Goal: Task Accomplishment & Management: Manage account settings

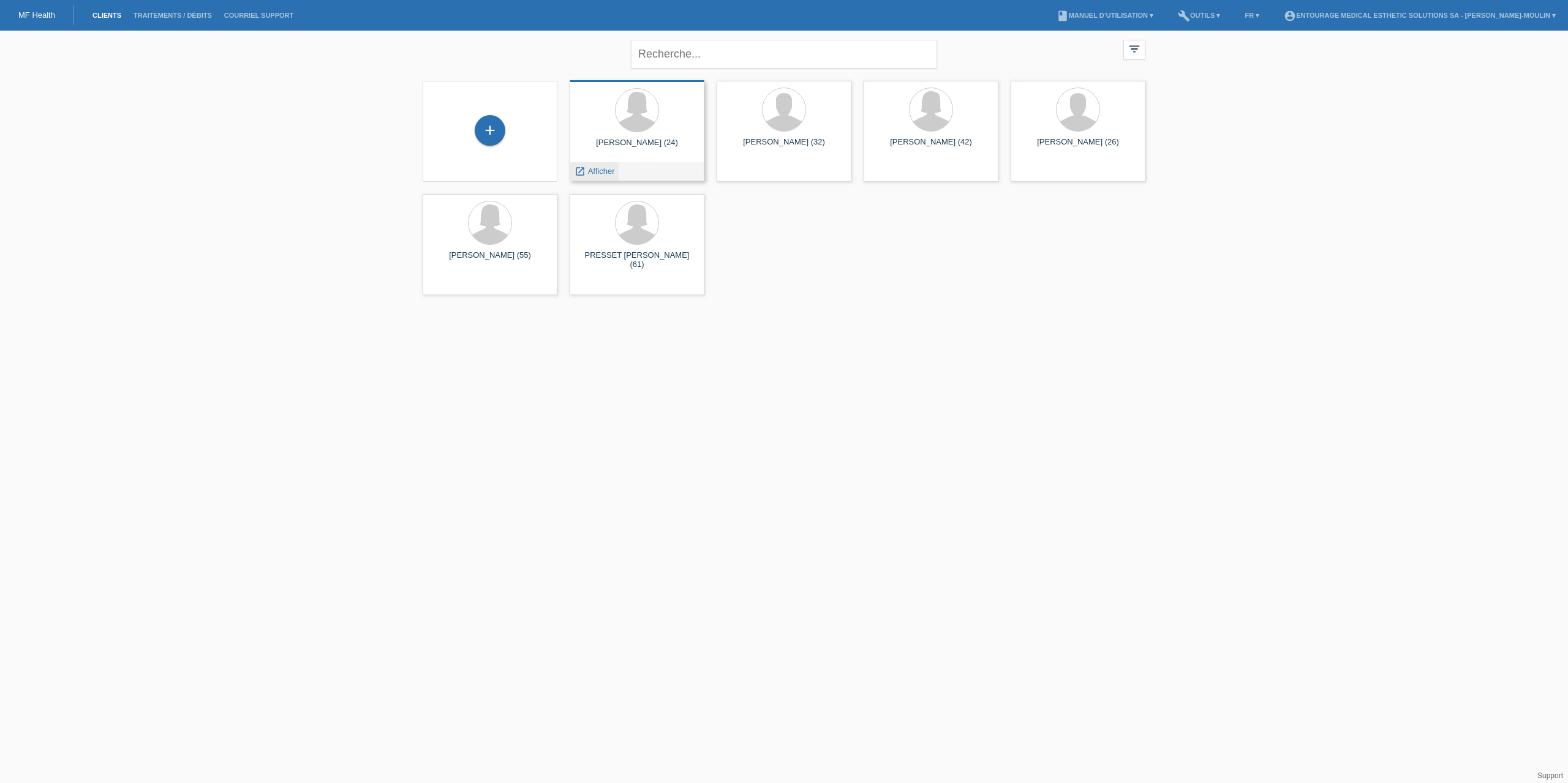
click at [605, 172] on span "Afficher" at bounding box center [601, 171] width 27 height 9
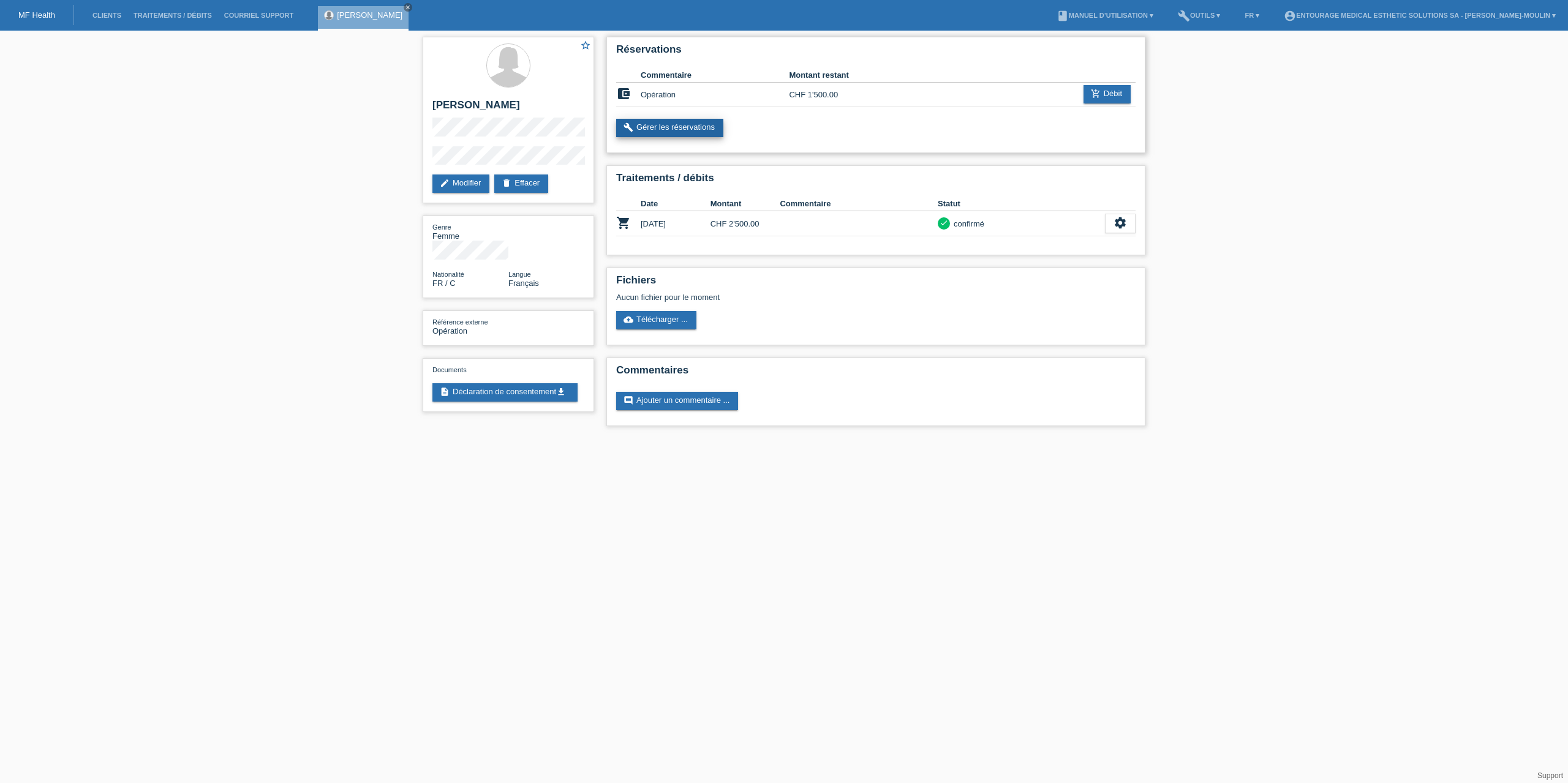
click at [694, 126] on link "build Gérer les réservations" at bounding box center [670, 128] width 107 height 18
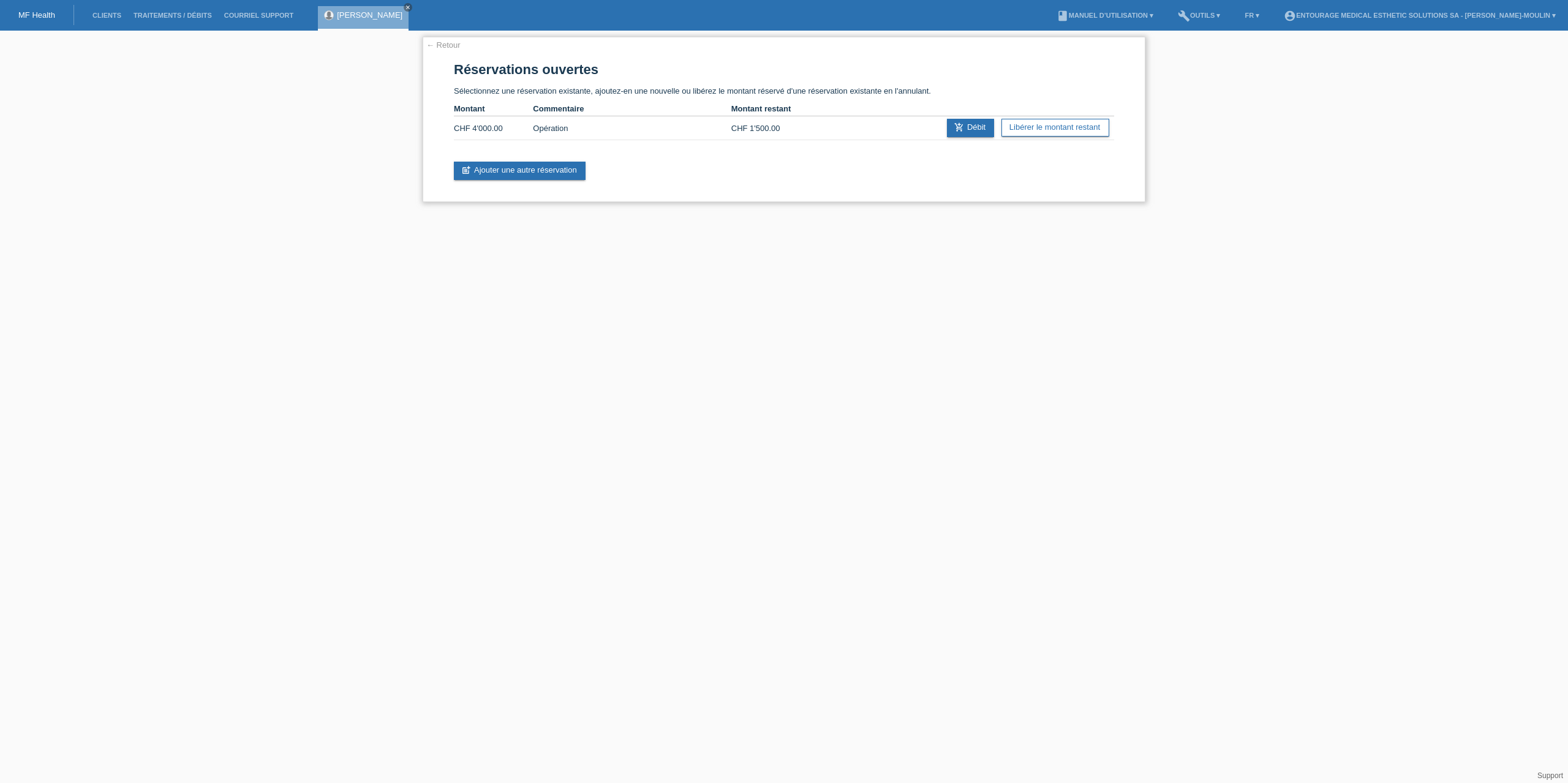
click at [444, 50] on div "← Retour Réservations ouvertes Sélectionnez une réservation existante, ajoutez-…" at bounding box center [784, 120] width 723 height 165
click at [444, 43] on link "← Retour" at bounding box center [443, 45] width 34 height 9
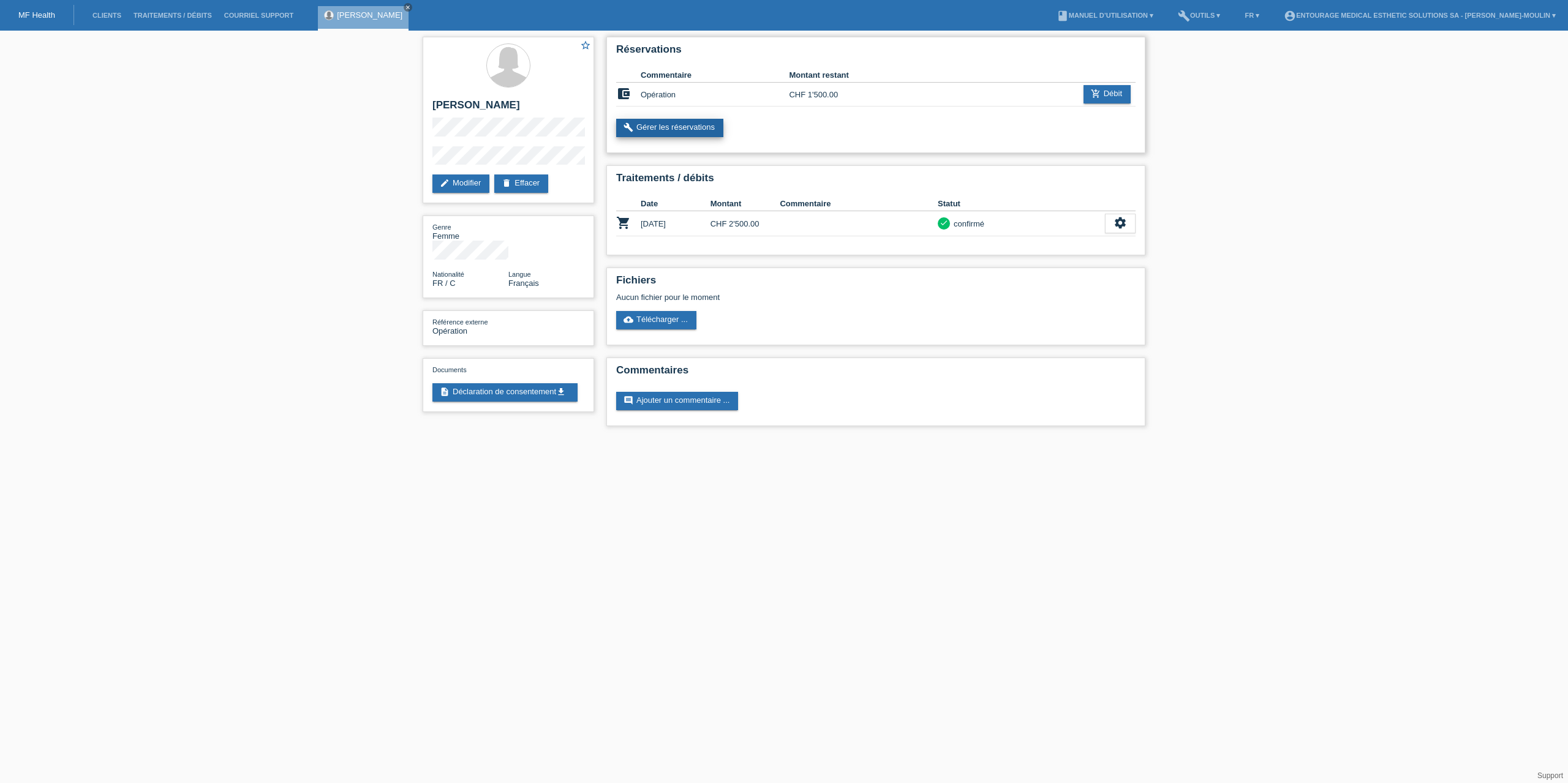
click at [676, 130] on link "build Gérer les réservations" at bounding box center [670, 128] width 107 height 18
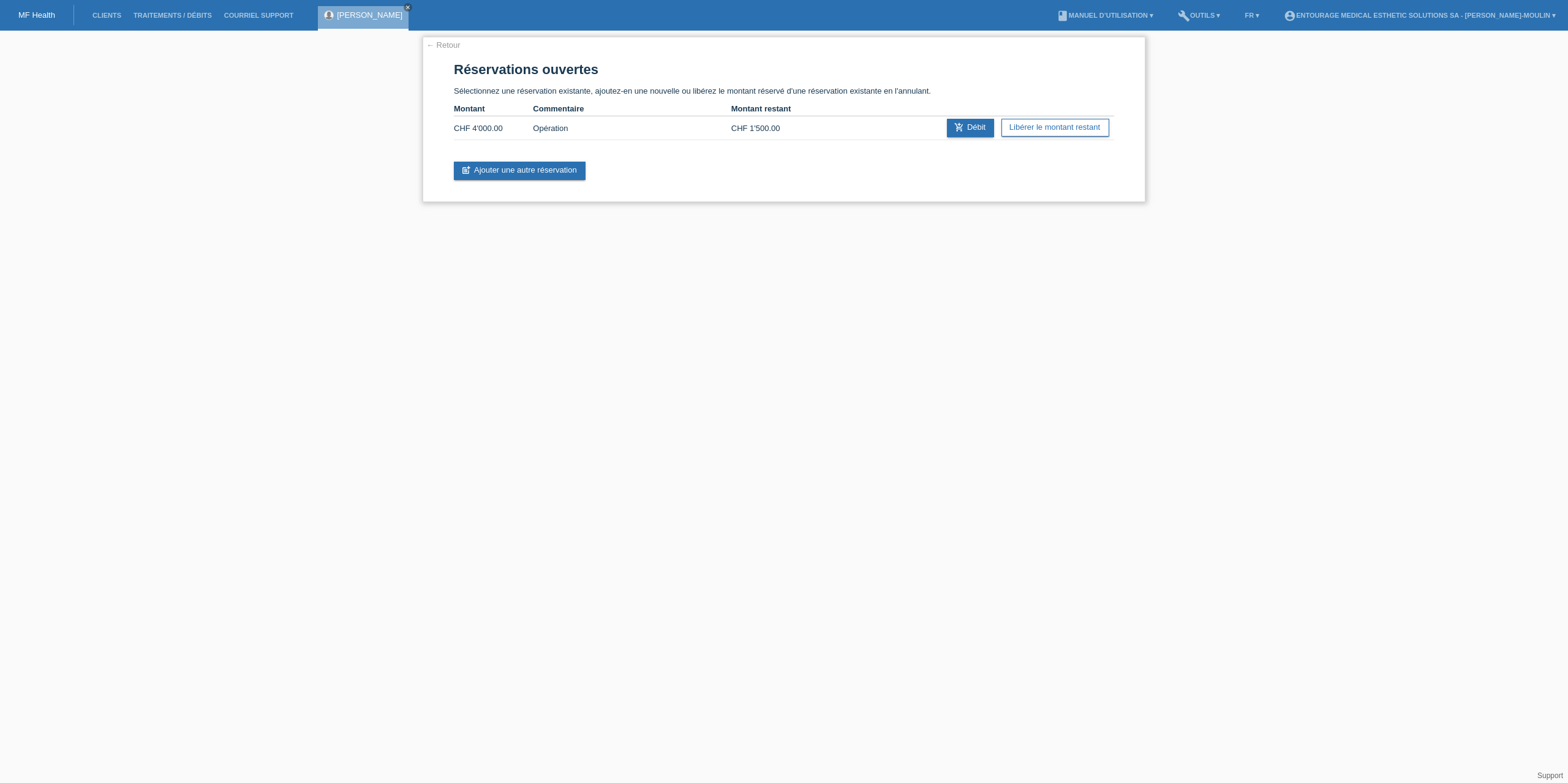
click at [457, 46] on link "← Retour" at bounding box center [443, 45] width 34 height 9
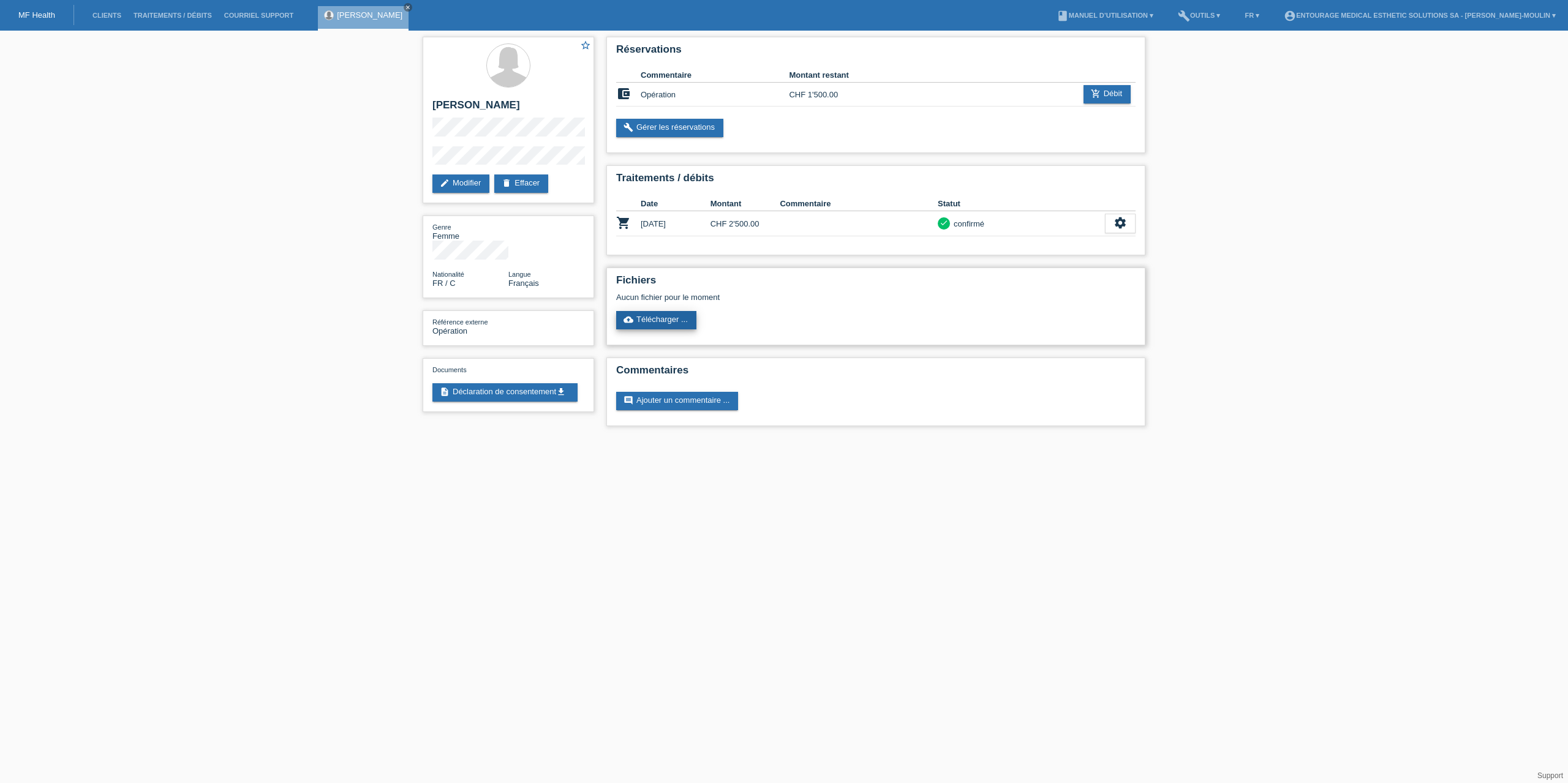
click at [690, 319] on link "cloud_upload Télécharger ..." at bounding box center [656, 320] width 80 height 18
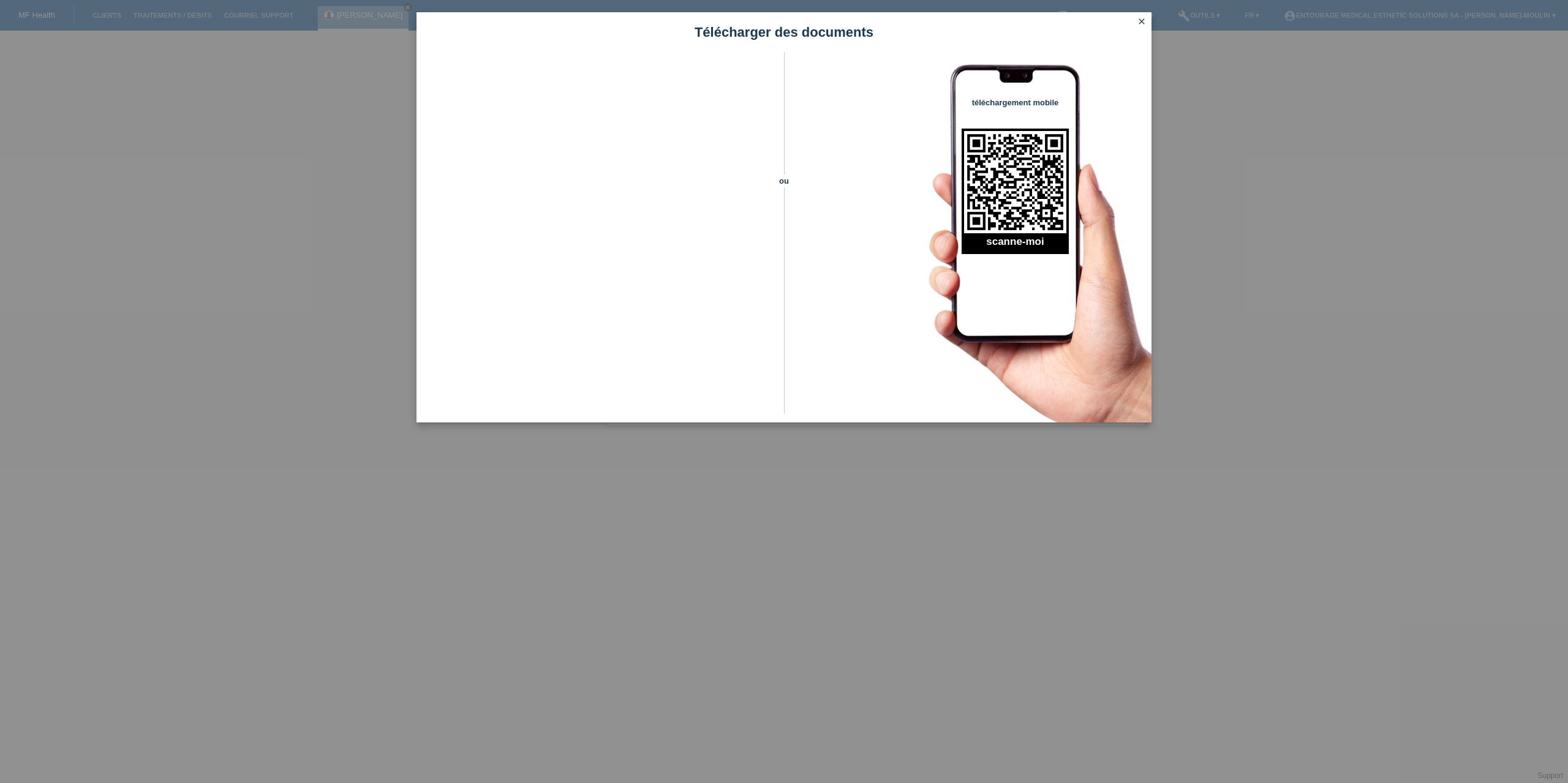
click at [1144, 23] on icon "close" at bounding box center [1142, 21] width 10 height 10
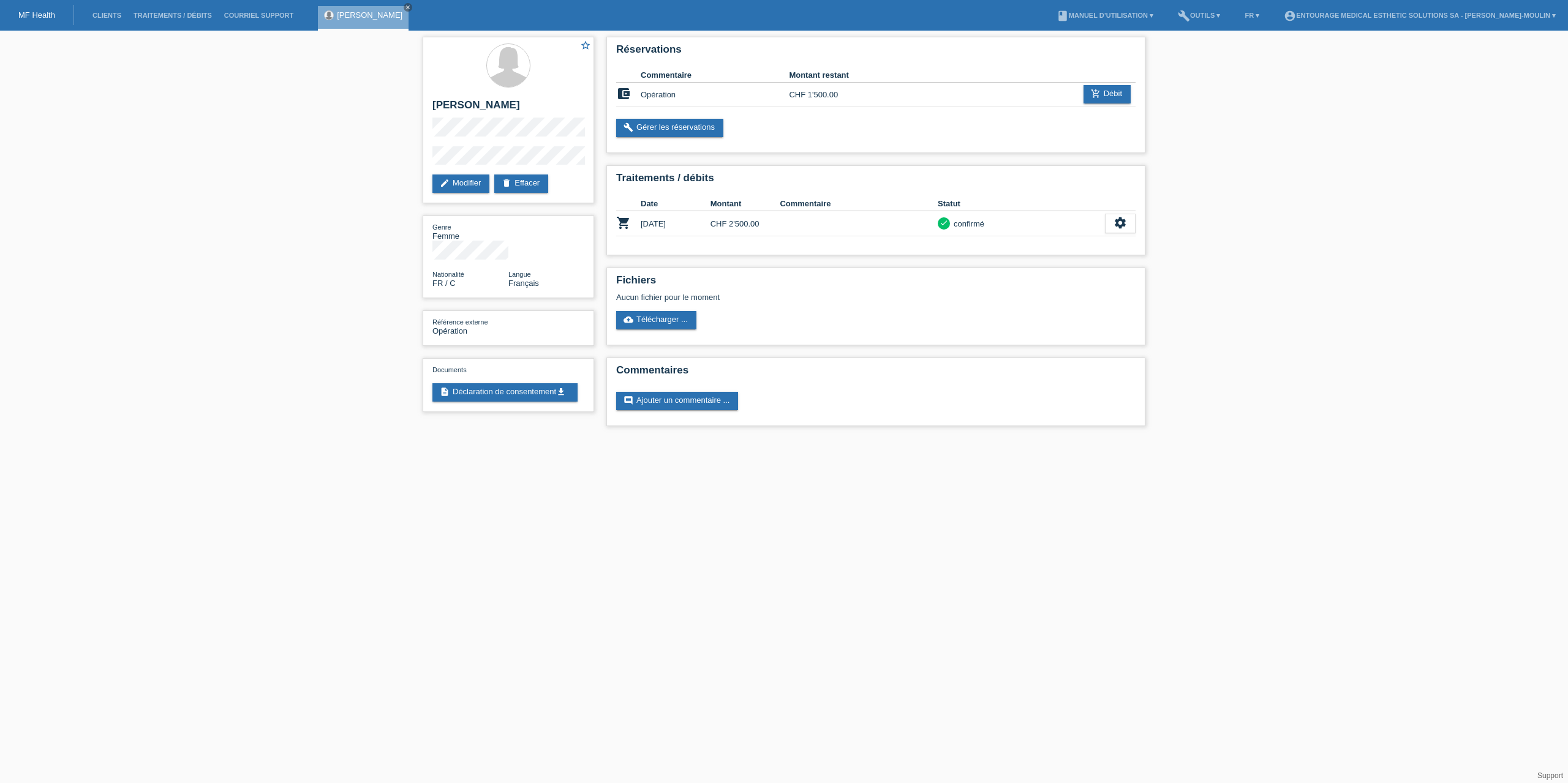
click at [100, 21] on li "Clients" at bounding box center [107, 15] width 41 height 31
click at [100, 15] on link "Clients" at bounding box center [107, 15] width 41 height 8
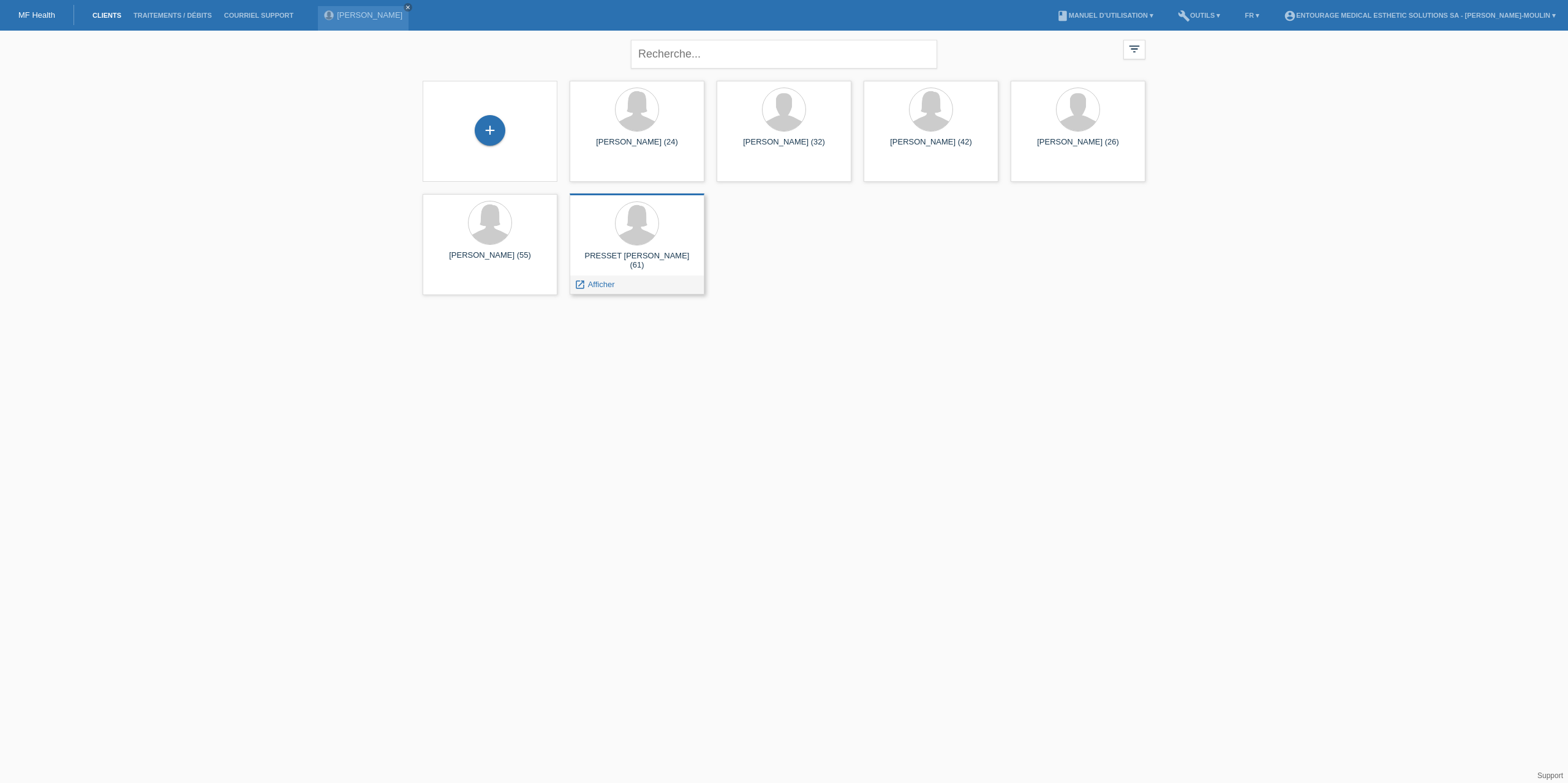
click at [624, 258] on div "PRESSET [PERSON_NAME] (61)" at bounding box center [637, 261] width 115 height 20
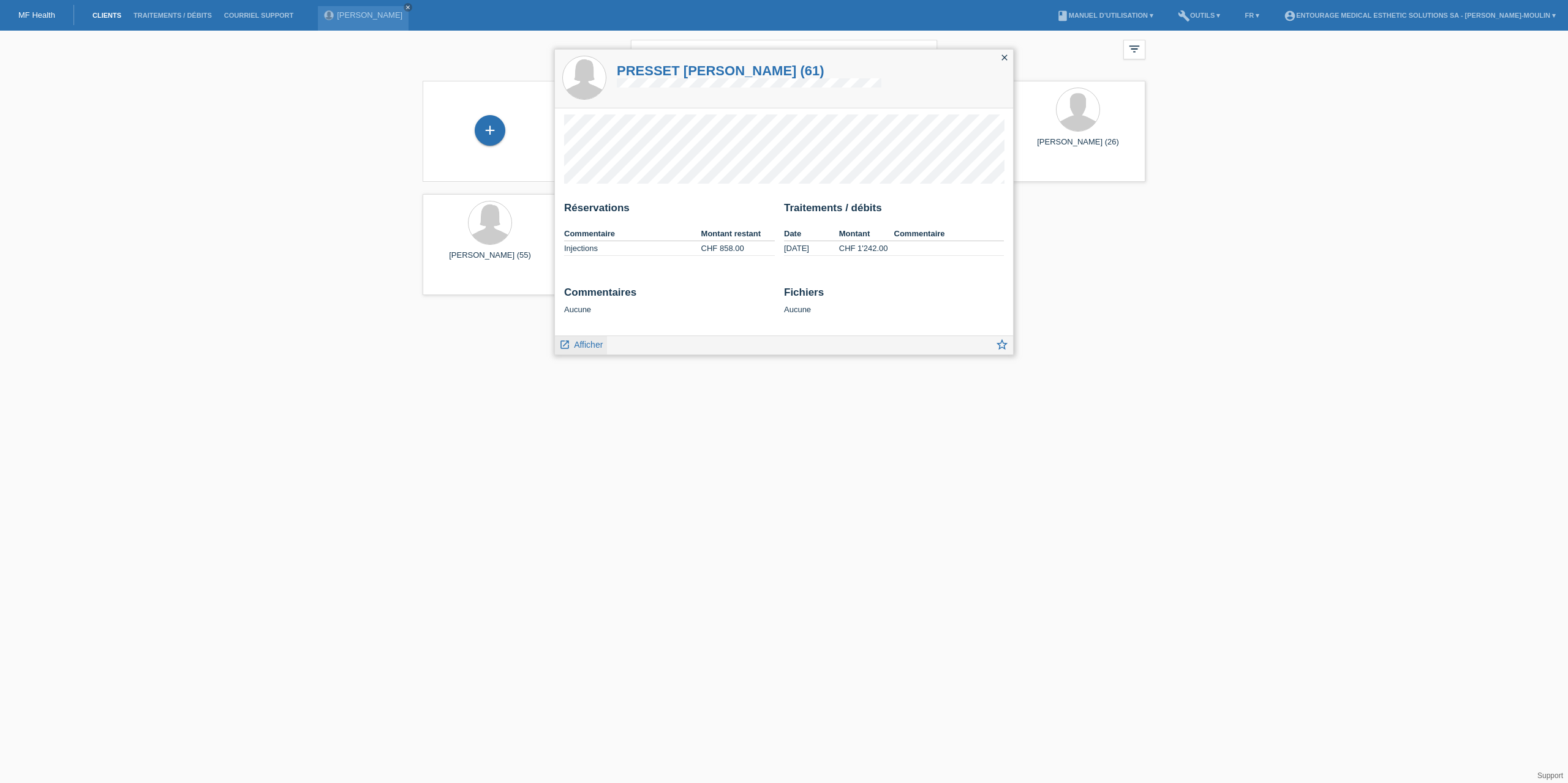
click at [589, 345] on span "Afficher" at bounding box center [589, 345] width 29 height 10
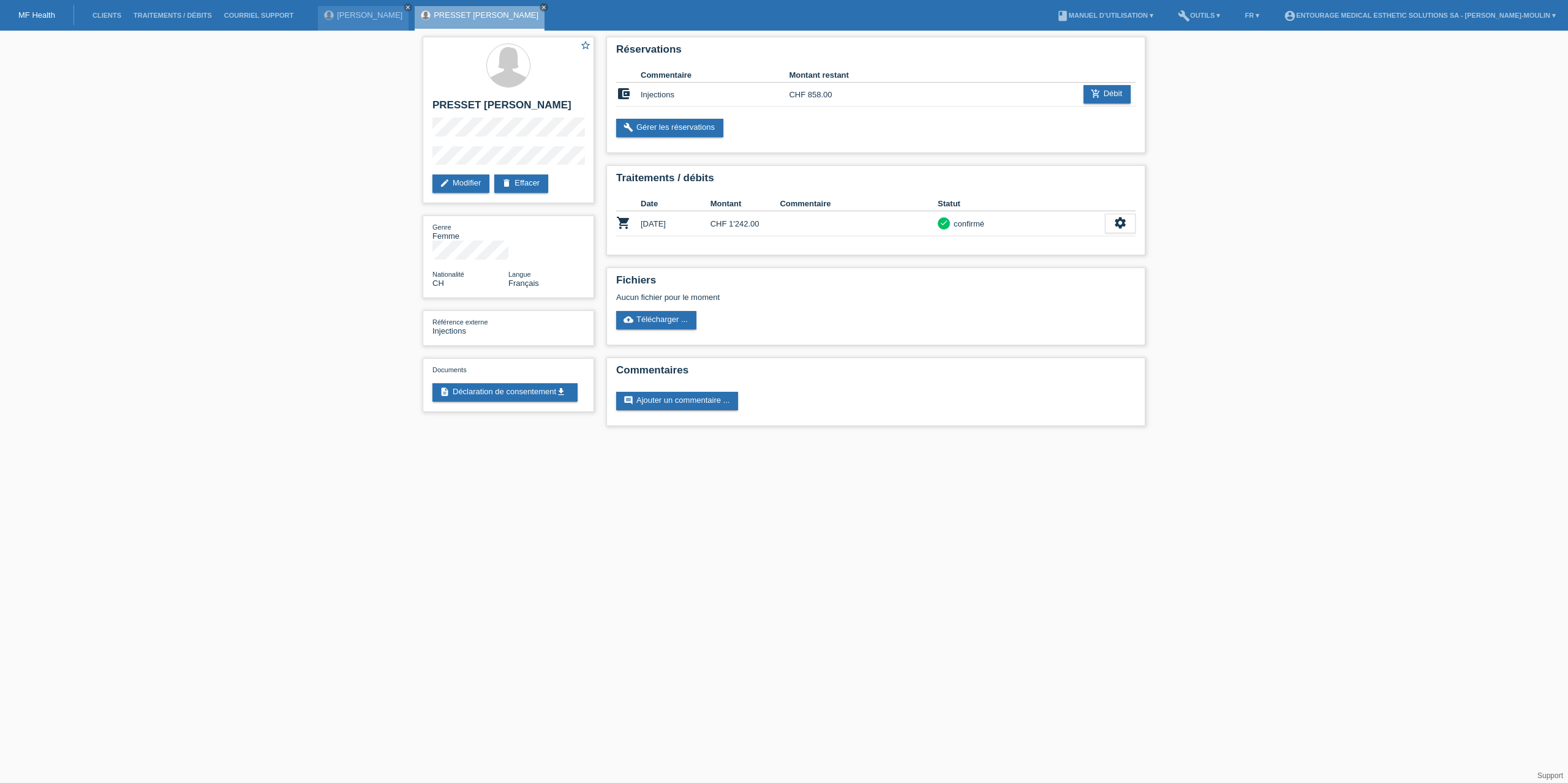
click at [107, 20] on li "Clients" at bounding box center [107, 15] width 41 height 31
click at [104, 17] on link "Clients" at bounding box center [107, 15] width 41 height 8
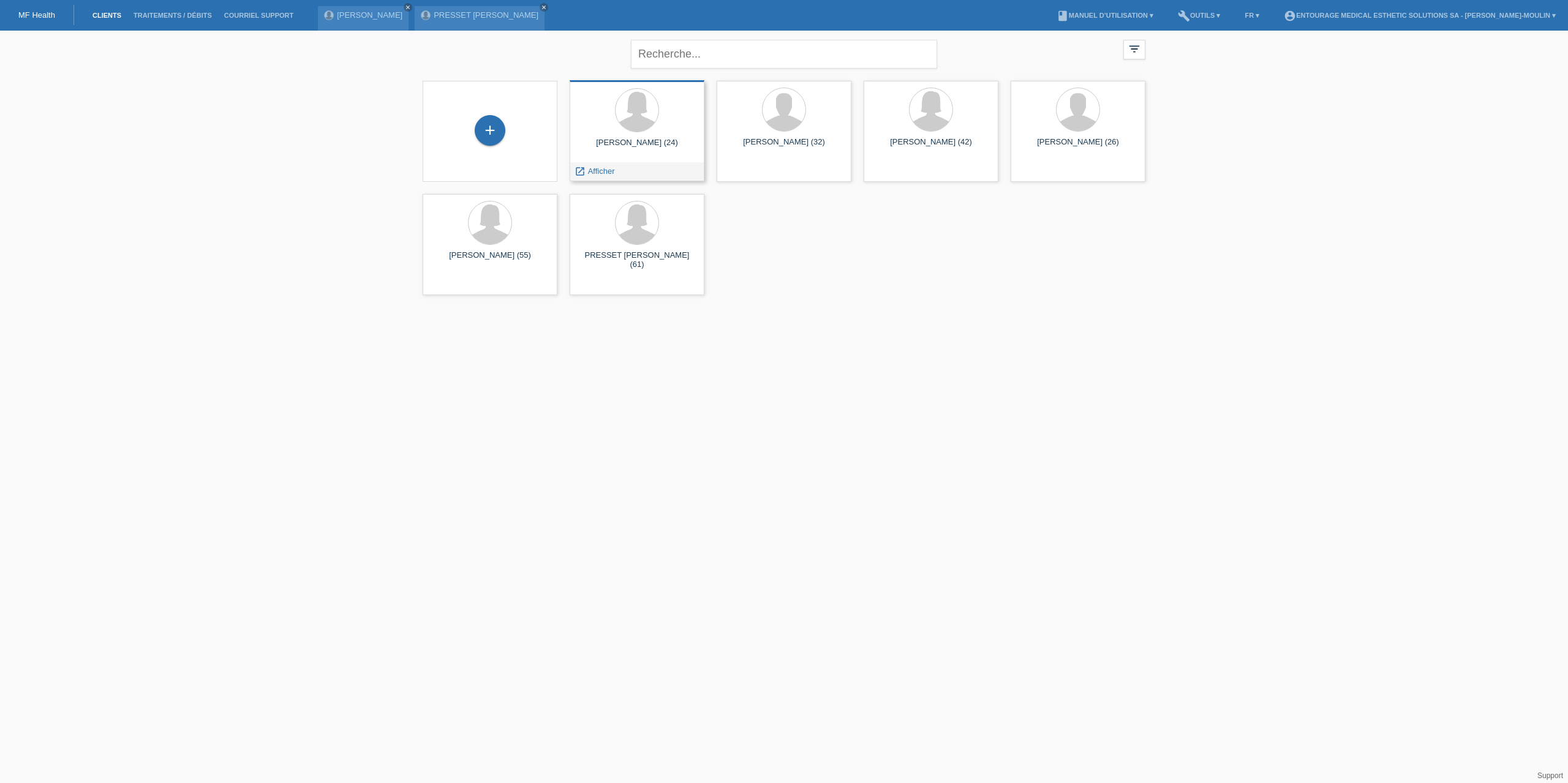
click at [631, 154] on div "[PERSON_NAME] (24)" at bounding box center [637, 148] width 115 height 20
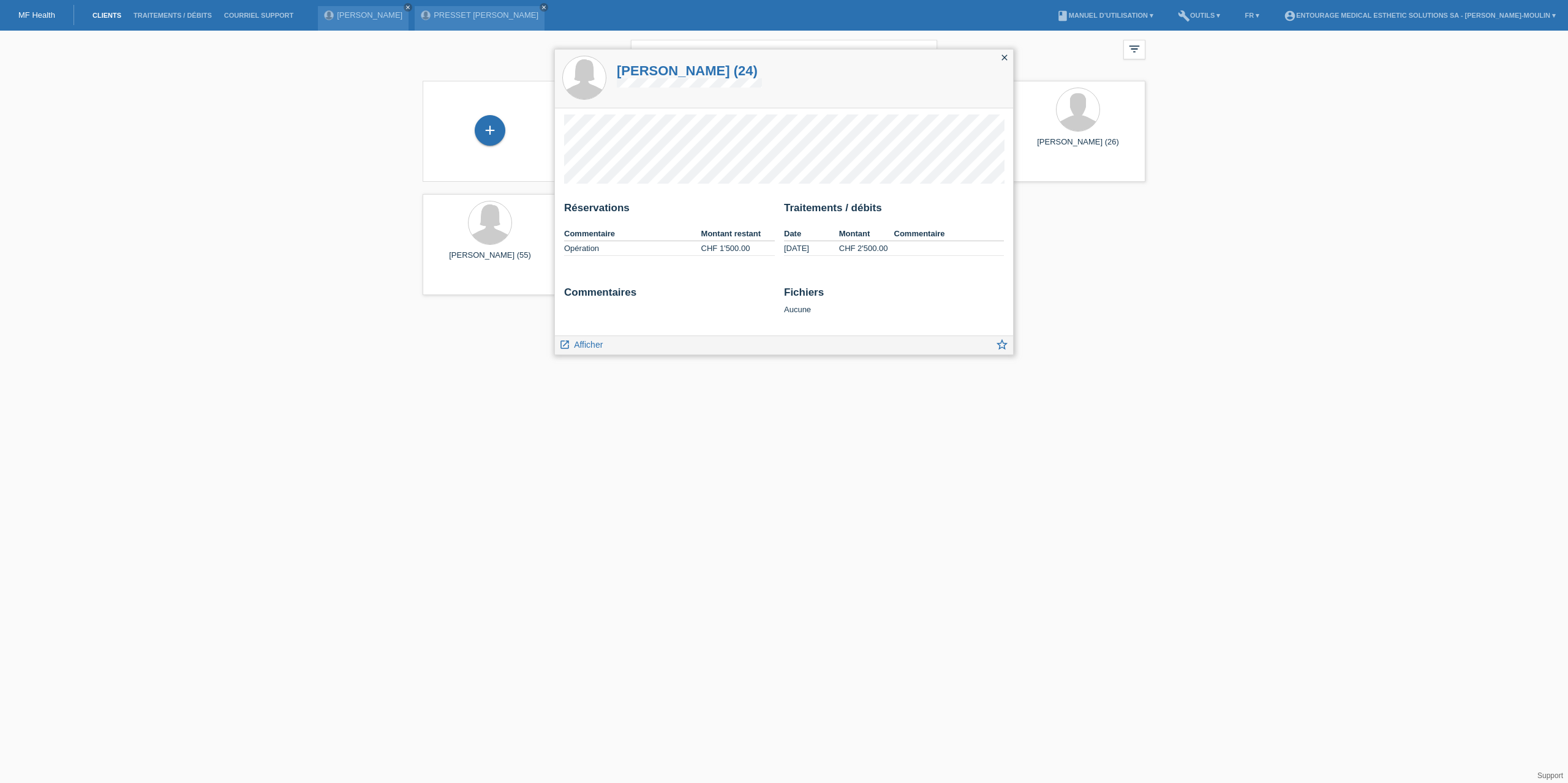
click at [1002, 57] on icon "close" at bounding box center [1005, 57] width 10 height 10
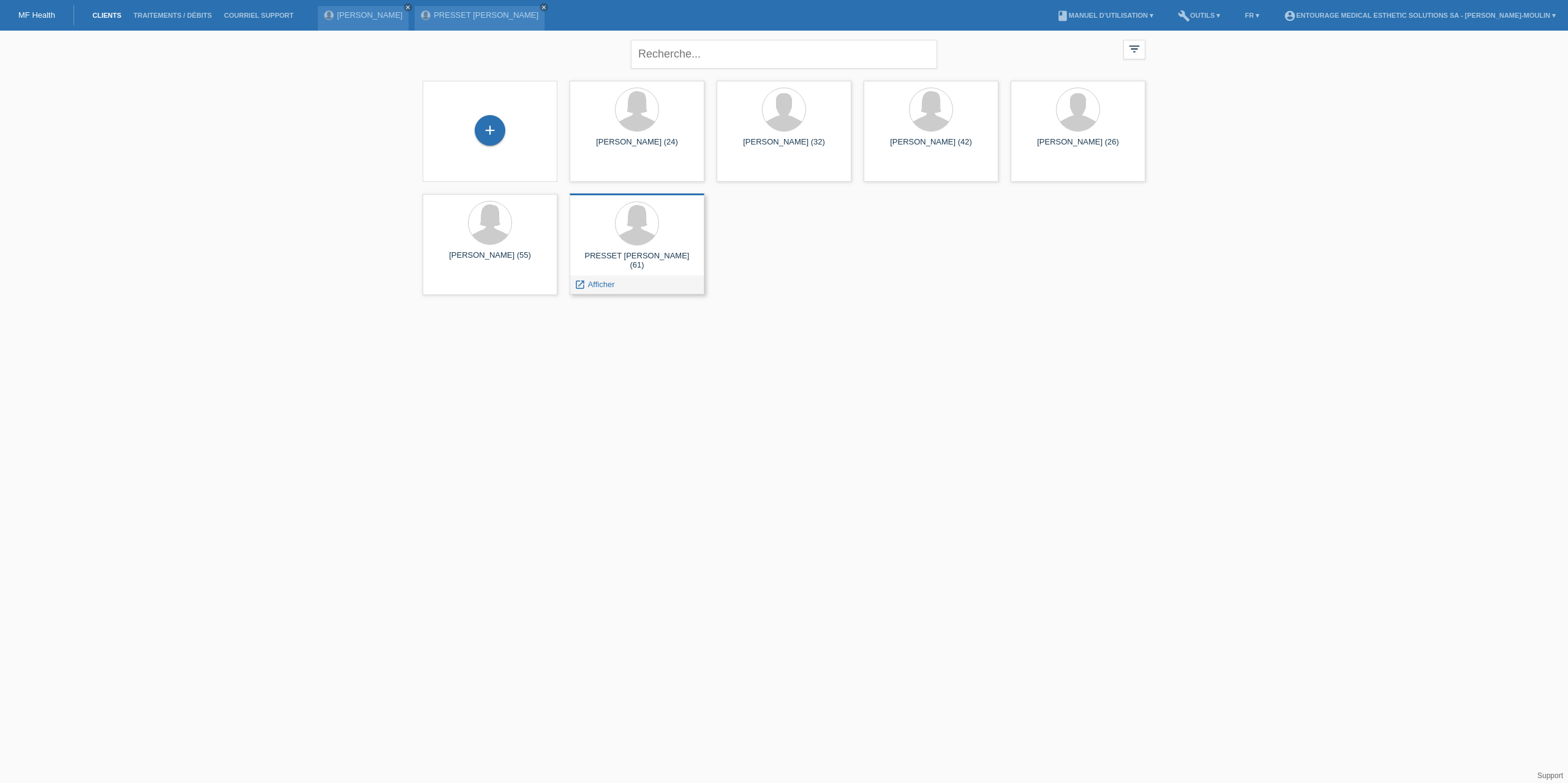
click at [616, 263] on div "PRESSET [PERSON_NAME] (61)" at bounding box center [637, 261] width 115 height 20
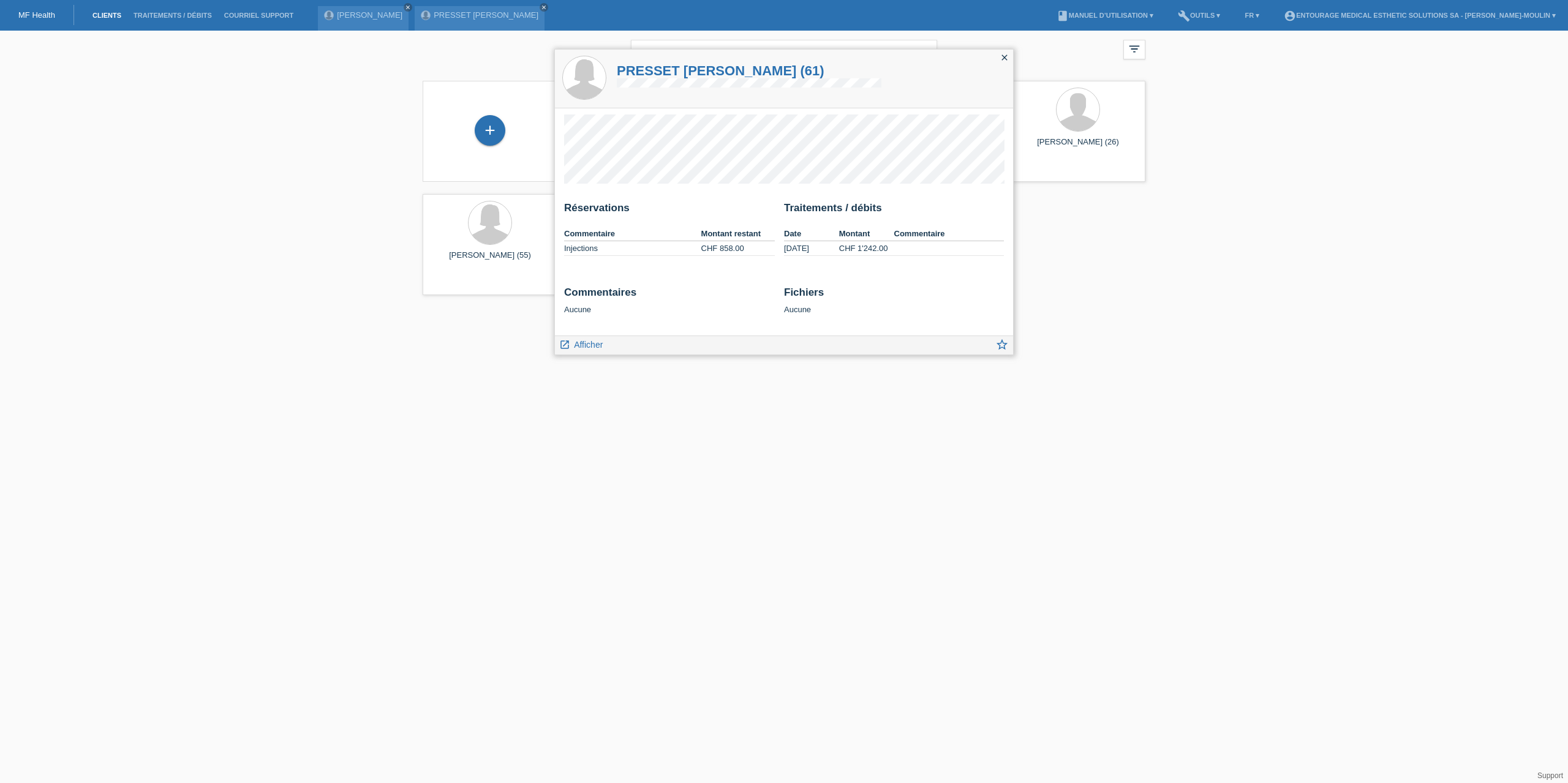
click at [1005, 58] on icon "close" at bounding box center [1005, 57] width 10 height 10
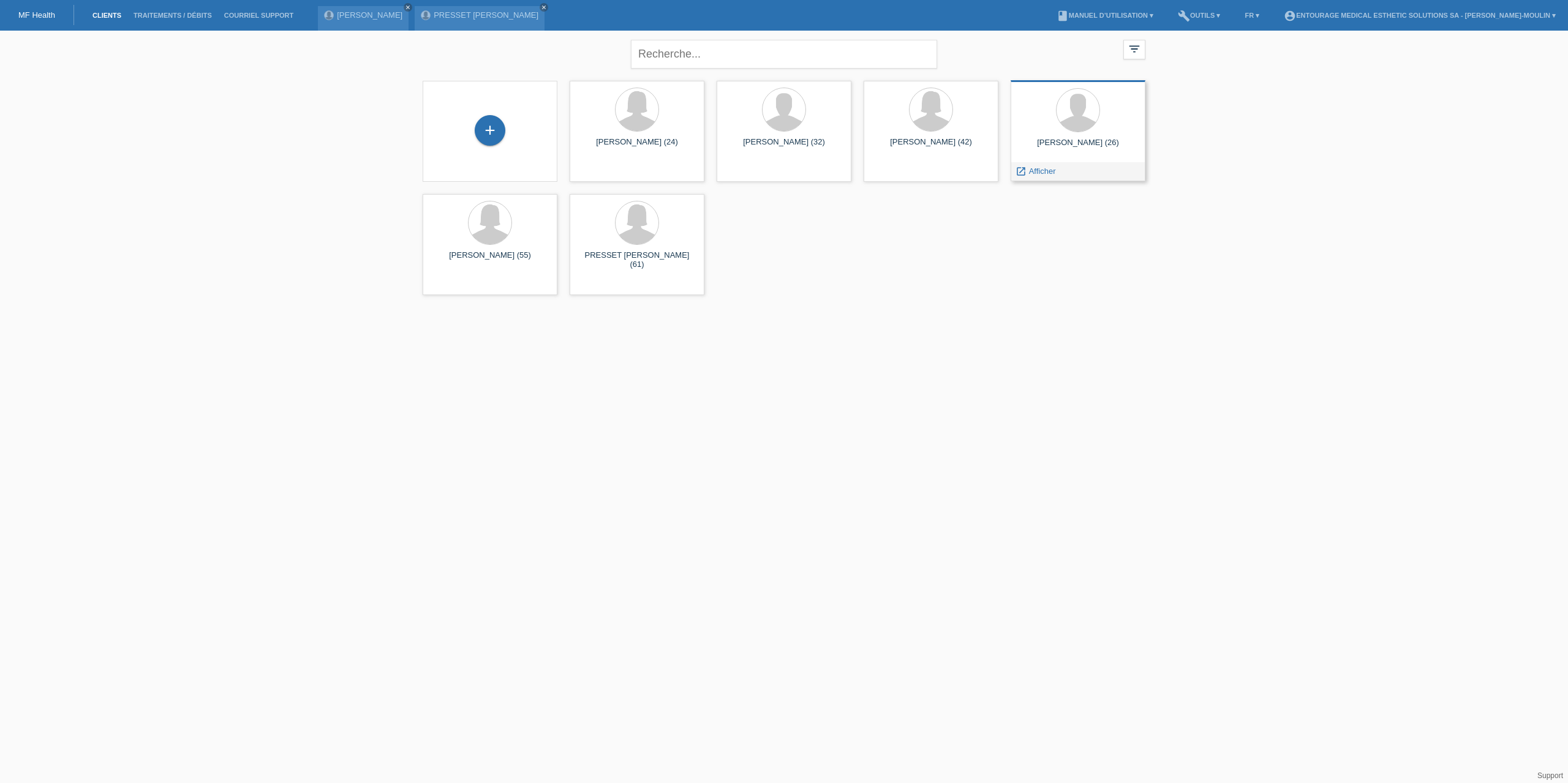
click at [1058, 140] on div "[PERSON_NAME] (26)" at bounding box center [1078, 148] width 115 height 20
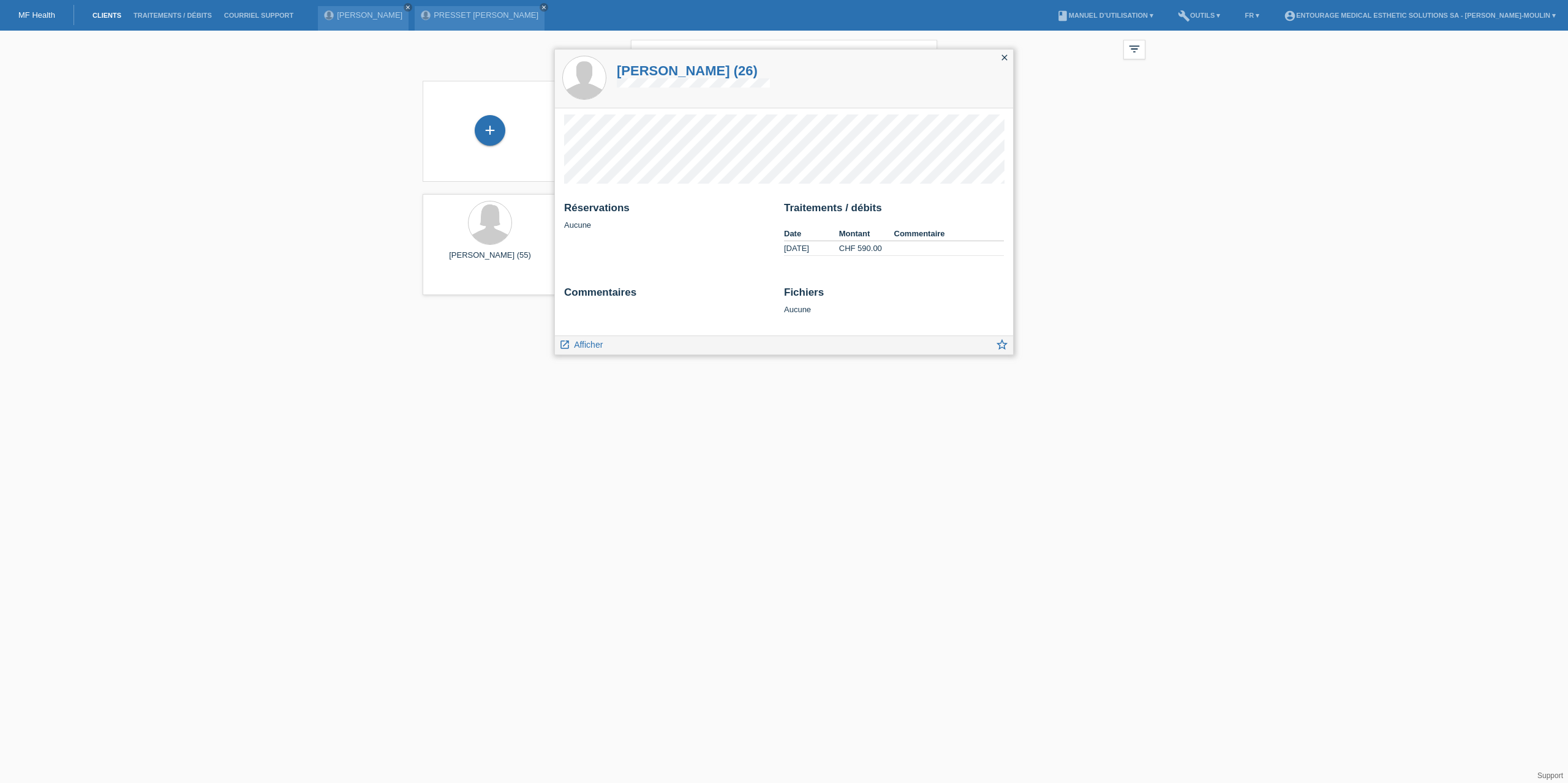
click at [1005, 61] on icon "close" at bounding box center [1005, 57] width 10 height 10
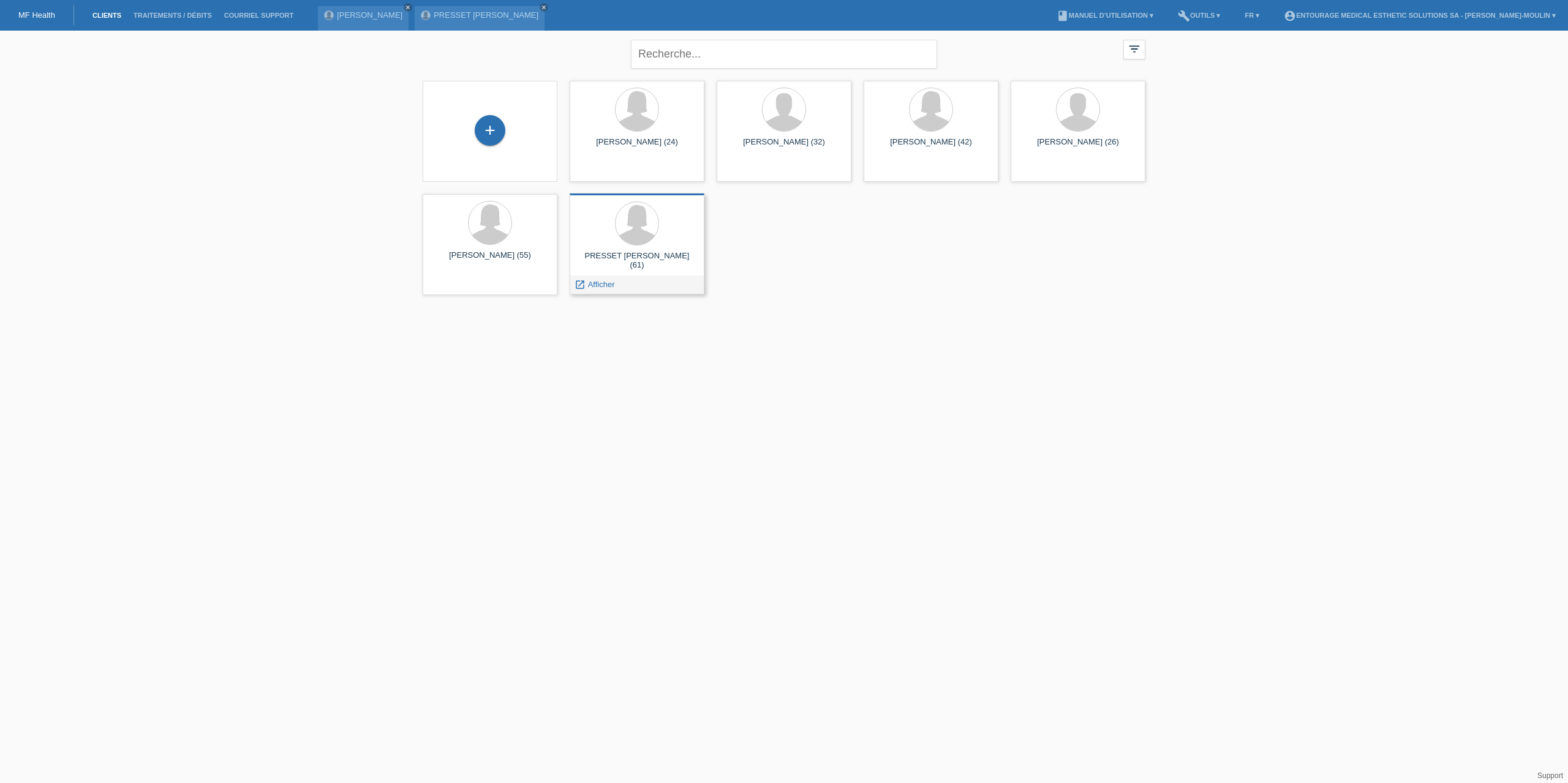
click at [647, 244] on div at bounding box center [637, 224] width 115 height 46
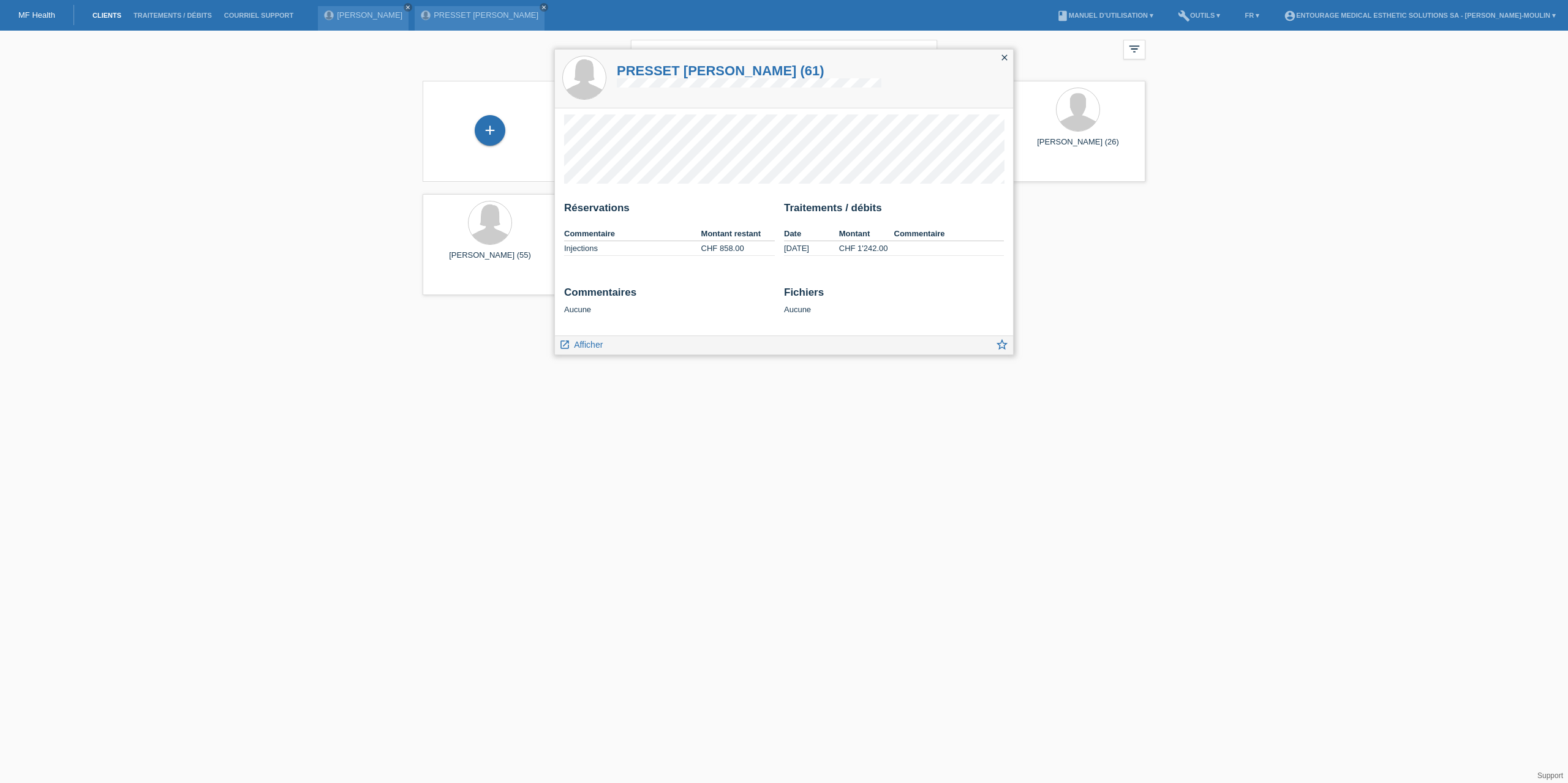
click at [1005, 54] on icon "close" at bounding box center [1005, 57] width 10 height 10
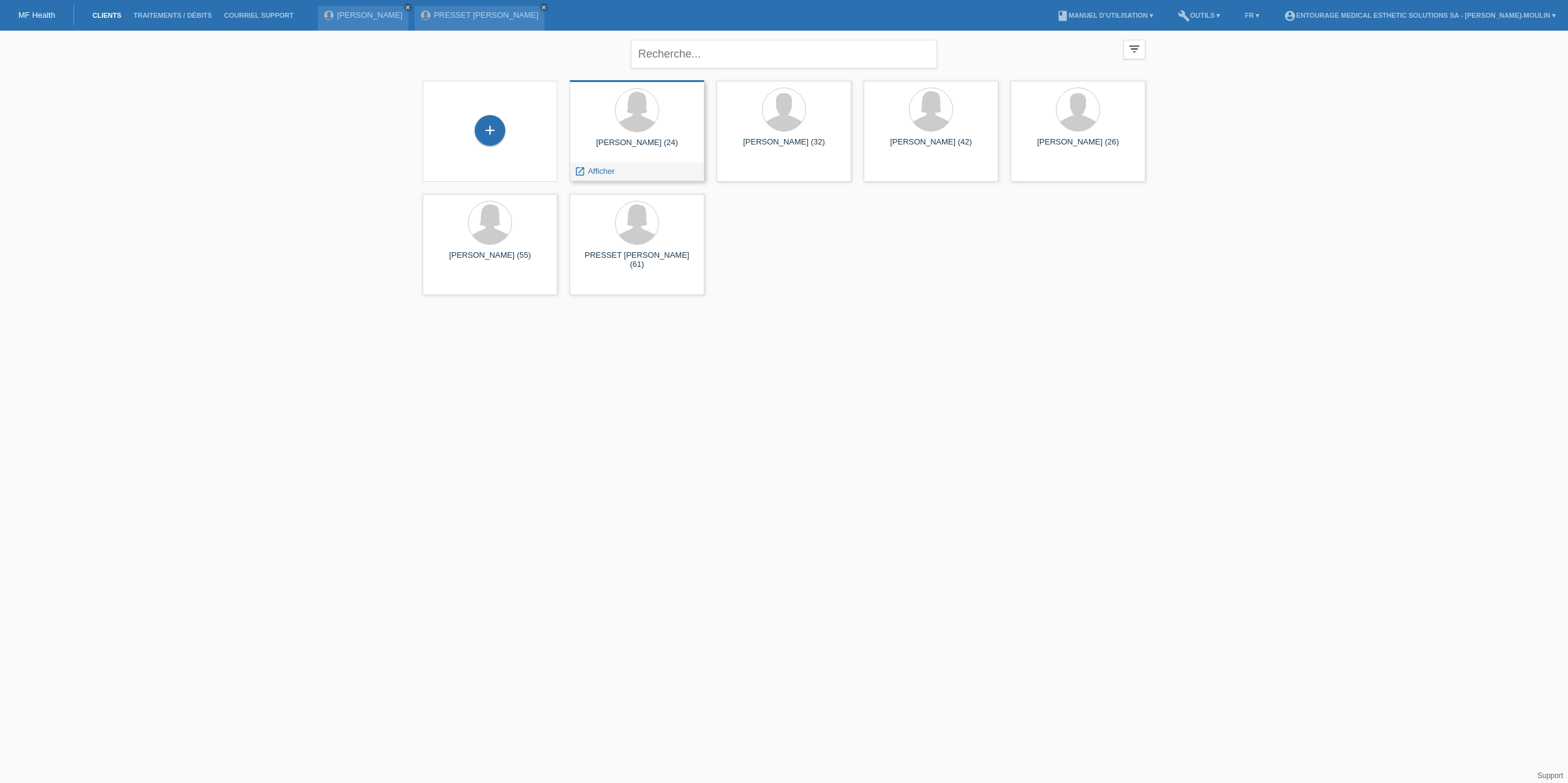
click at [604, 154] on div "[PERSON_NAME] (24)" at bounding box center [637, 148] width 115 height 20
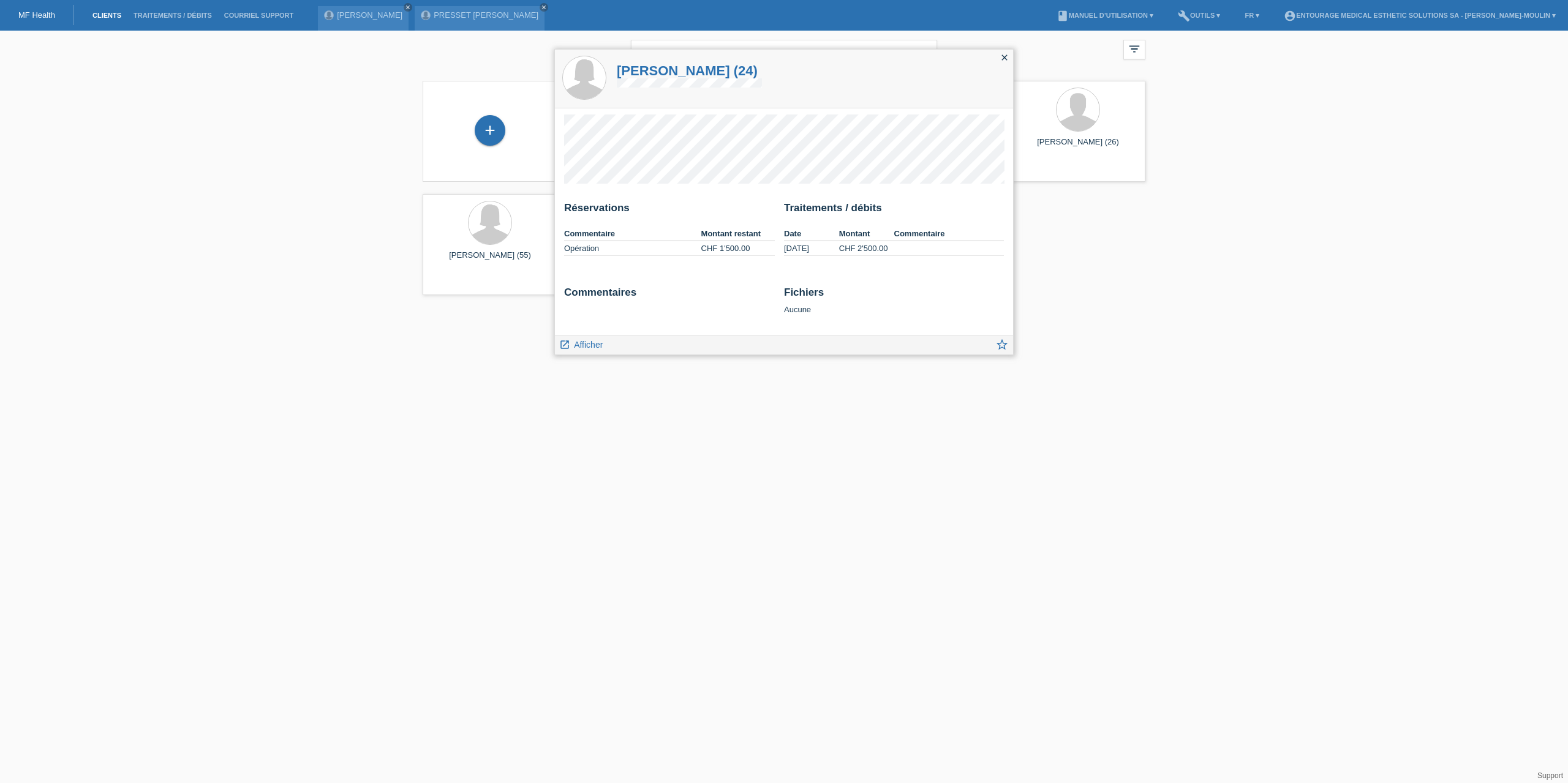
click at [1003, 58] on icon "close" at bounding box center [1005, 57] width 10 height 10
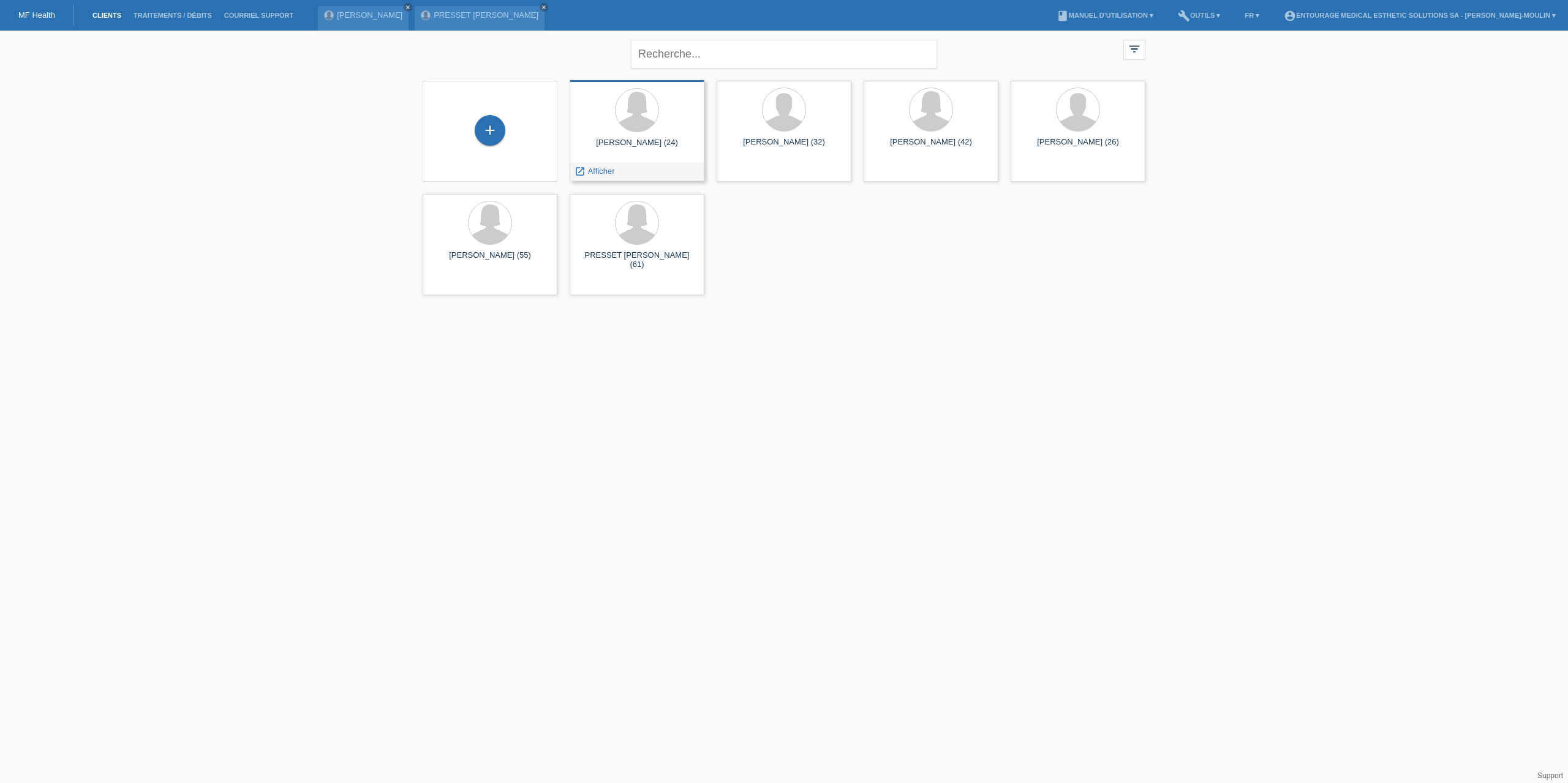
click at [648, 142] on div "[PERSON_NAME] (24)" at bounding box center [637, 148] width 115 height 20
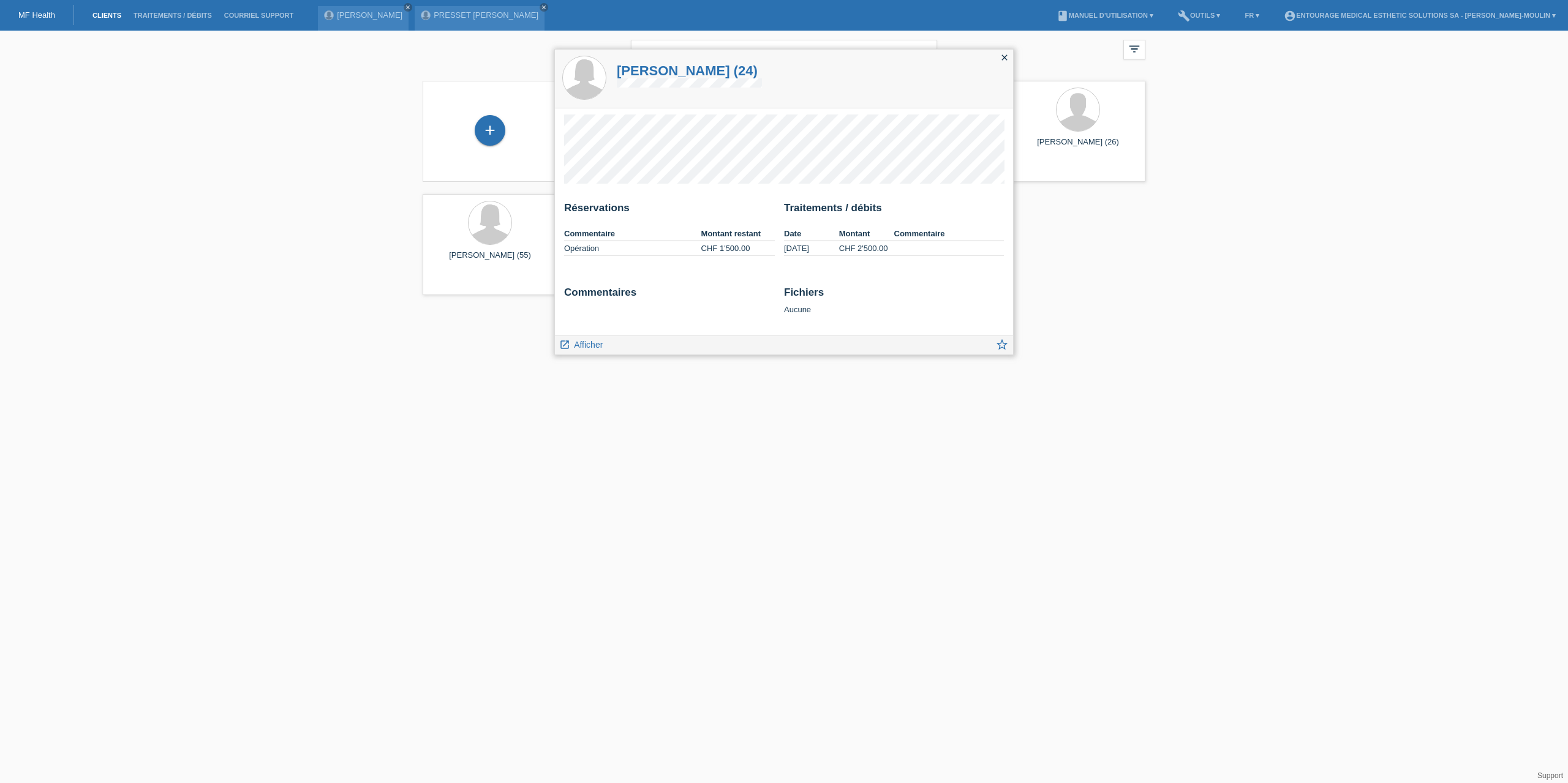
click at [1009, 61] on icon "close" at bounding box center [1005, 57] width 10 height 10
